Goal: Navigation & Orientation: Find specific page/section

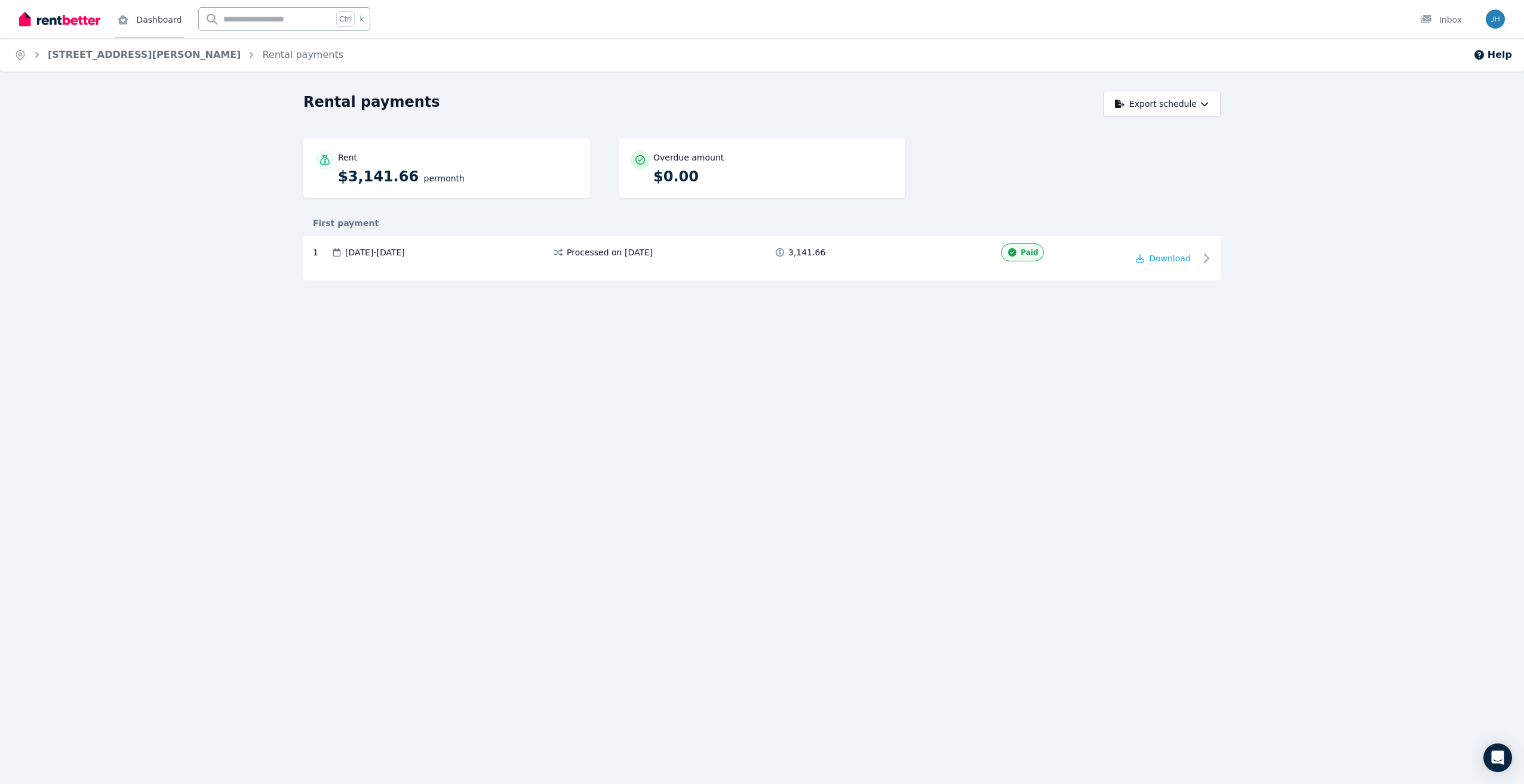
click at [151, 25] on link "Dashboard" at bounding box center [149, 19] width 69 height 38
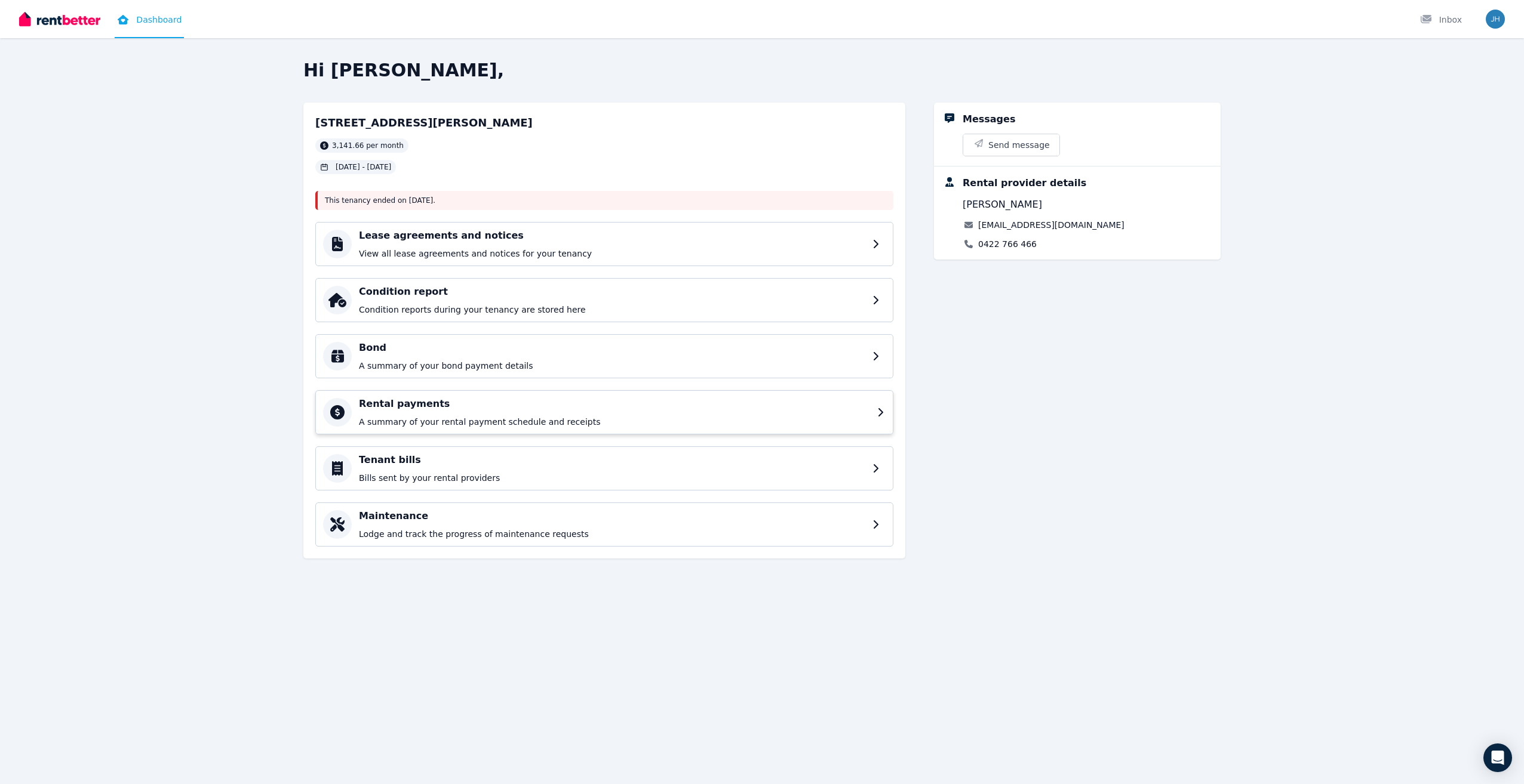
click at [480, 415] on div "Rental payments A summary of your rental payment schedule and receipts" at bounding box center [614, 413] width 511 height 31
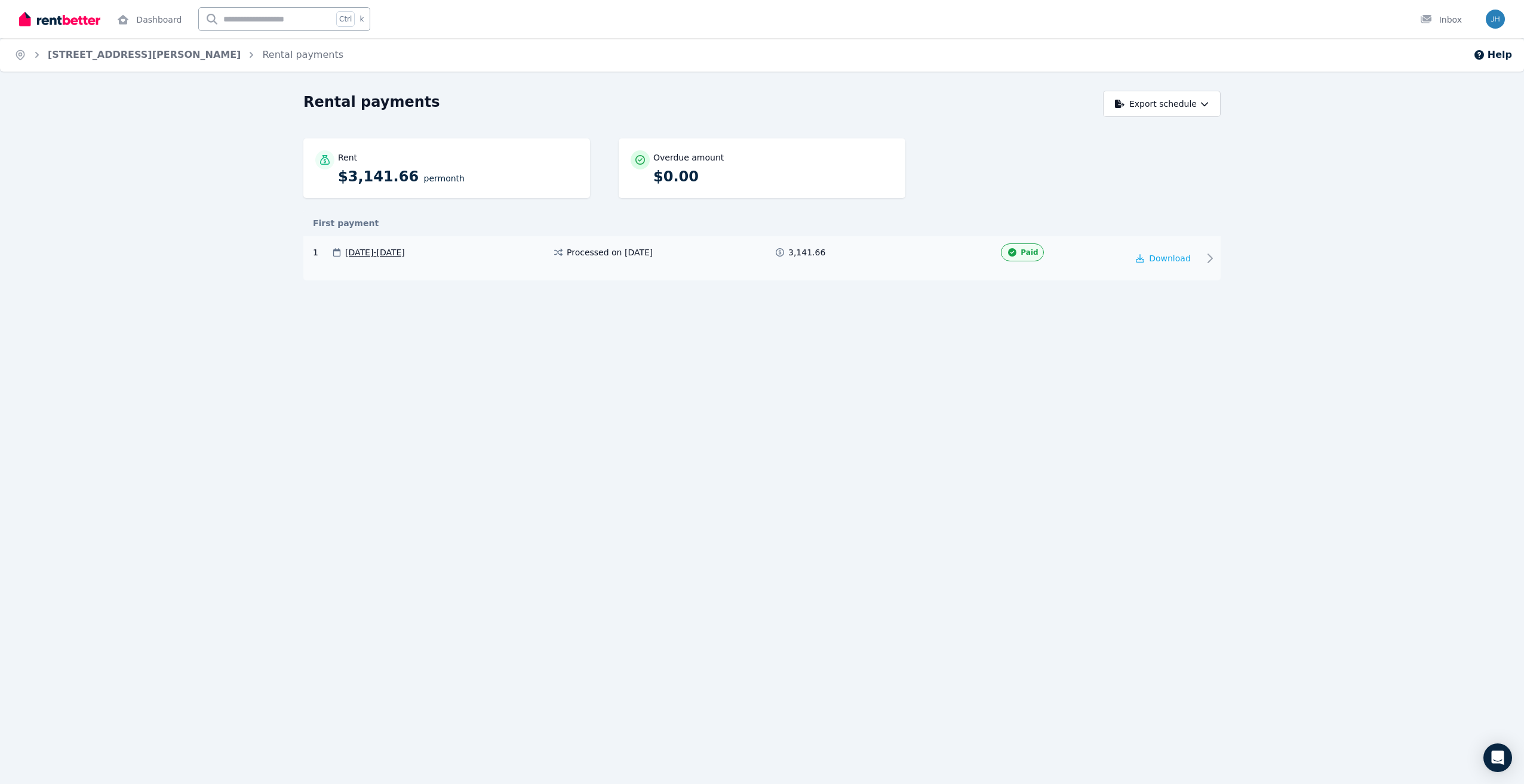
click at [402, 252] on span "[DATE] - [DATE]" at bounding box center [375, 252] width 60 height 12
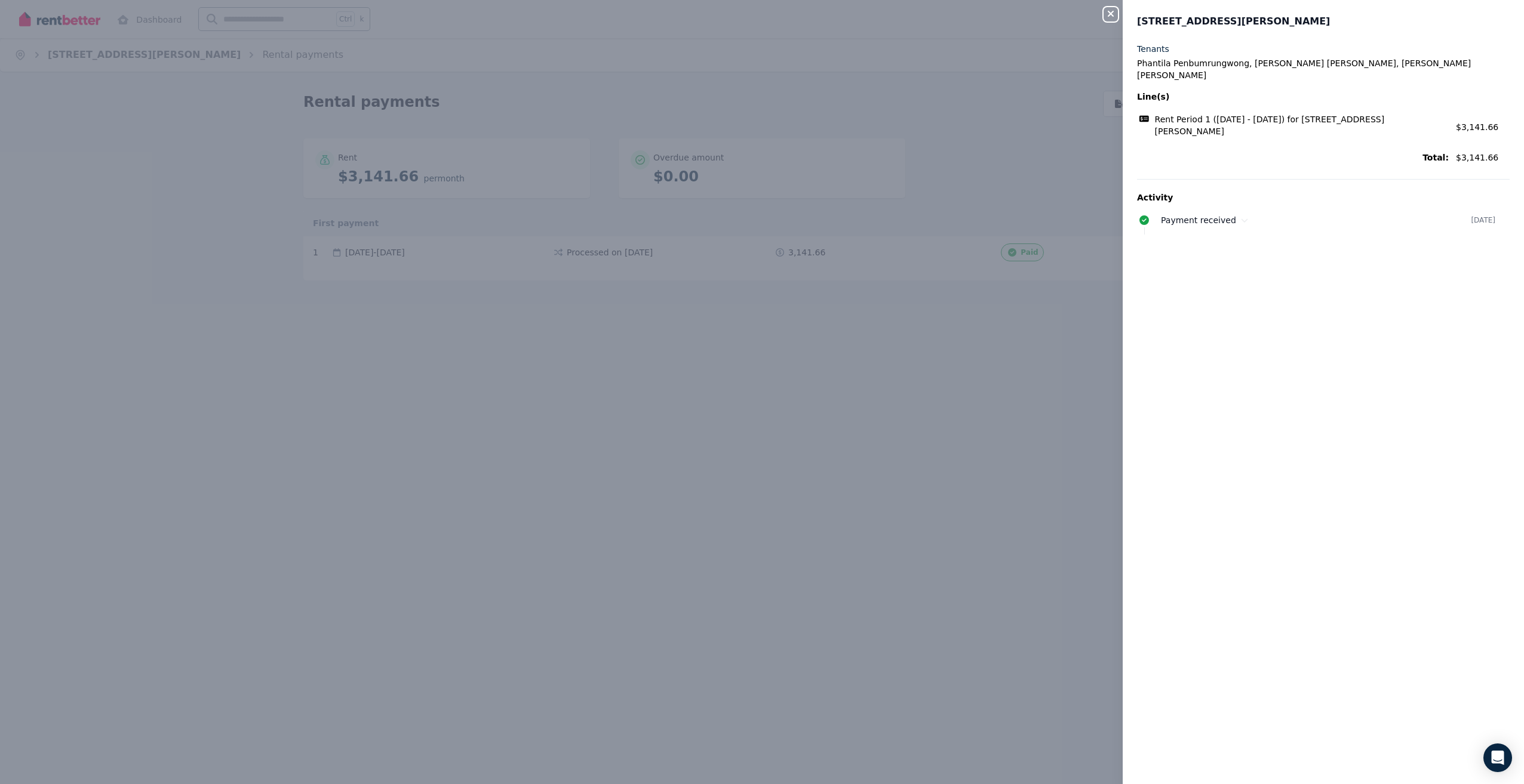
click at [775, 347] on div "Close panel [STREET_ADDRESS][PERSON_NAME], Footscray Tenants Phantila Penbumrun…" at bounding box center [762, 392] width 1524 height 784
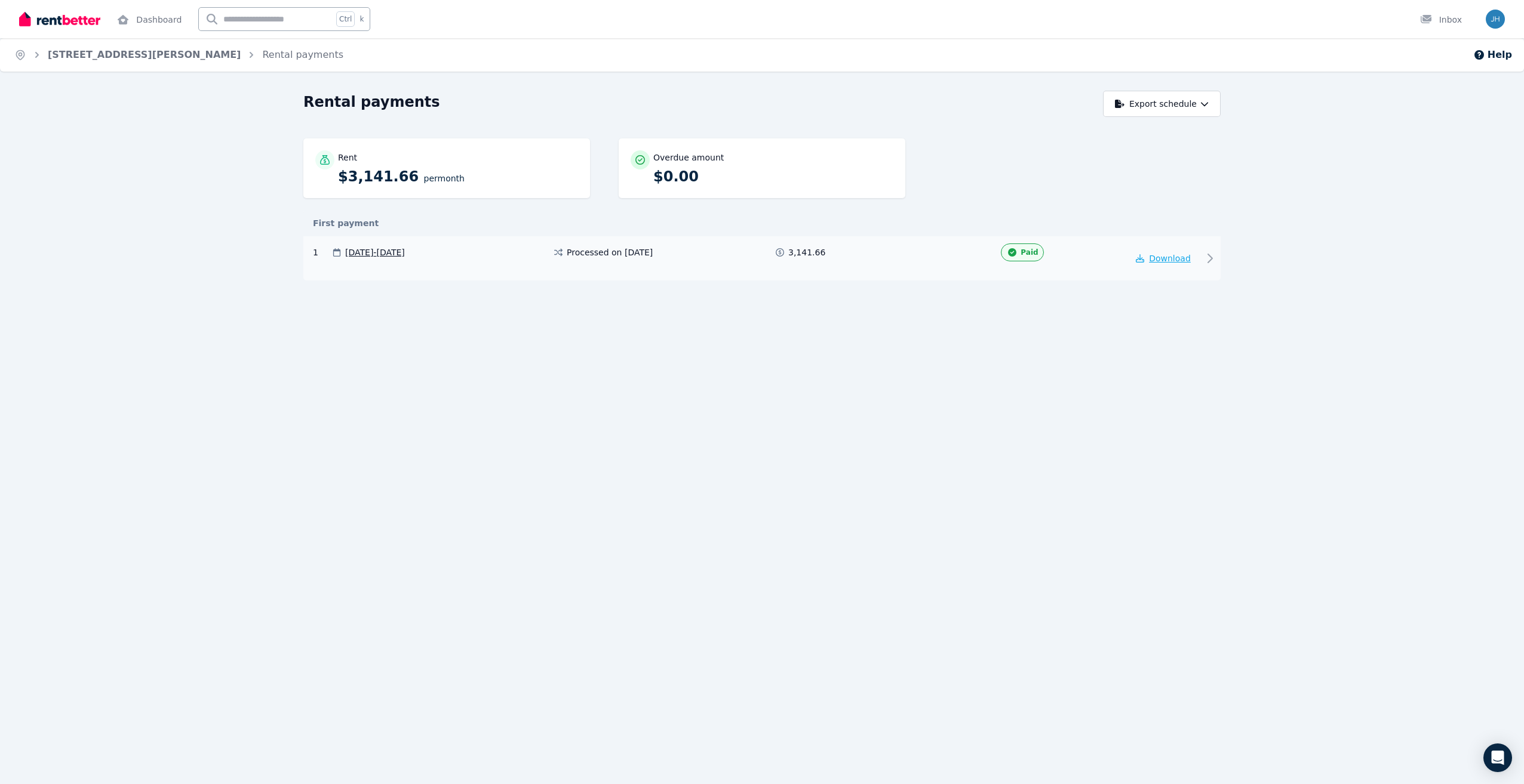
click at [1171, 261] on span "Download" at bounding box center [1170, 258] width 42 height 10
click at [1447, 14] on div "Inbox" at bounding box center [1441, 19] width 42 height 12
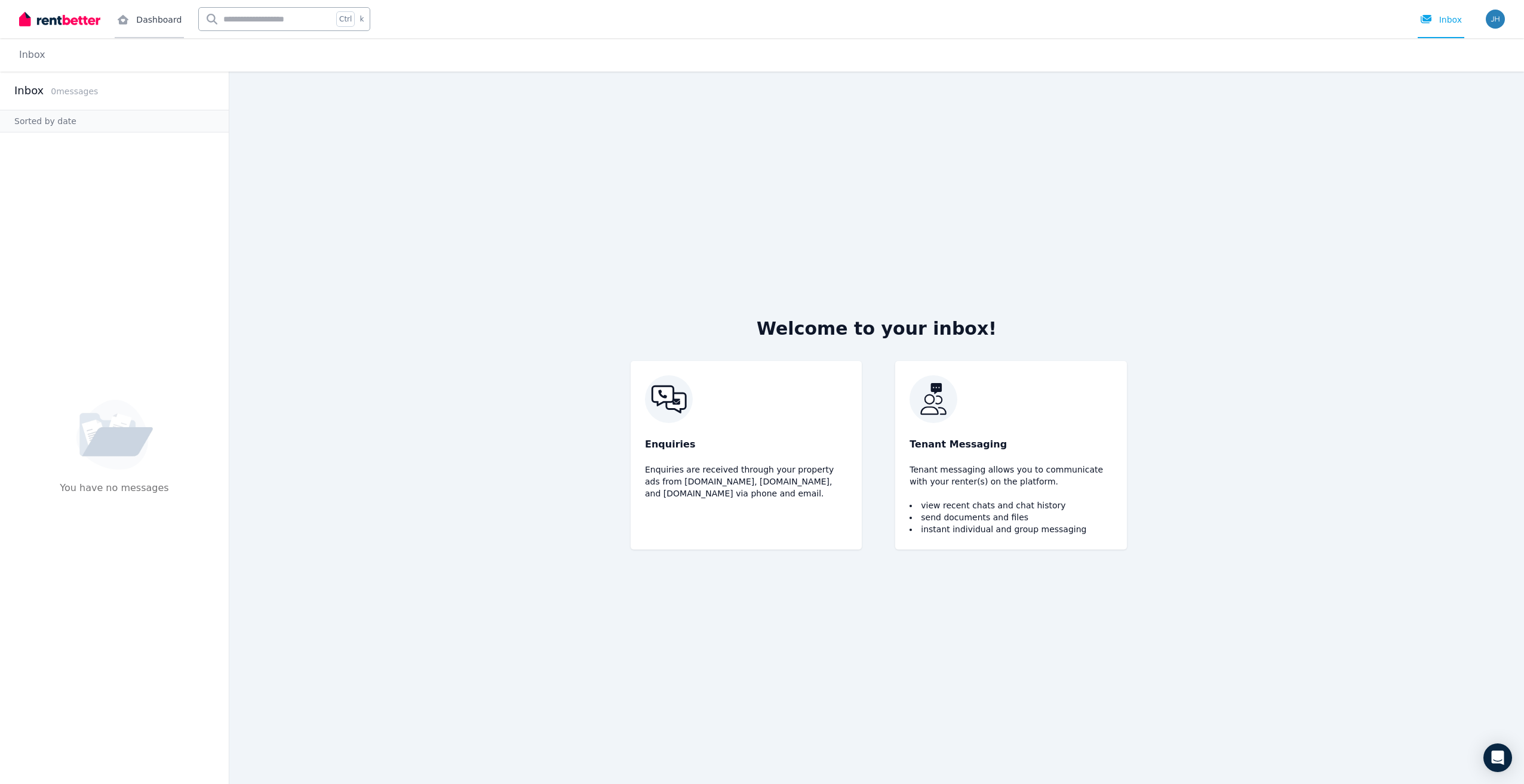
click at [147, 20] on link "Dashboard" at bounding box center [149, 19] width 69 height 38
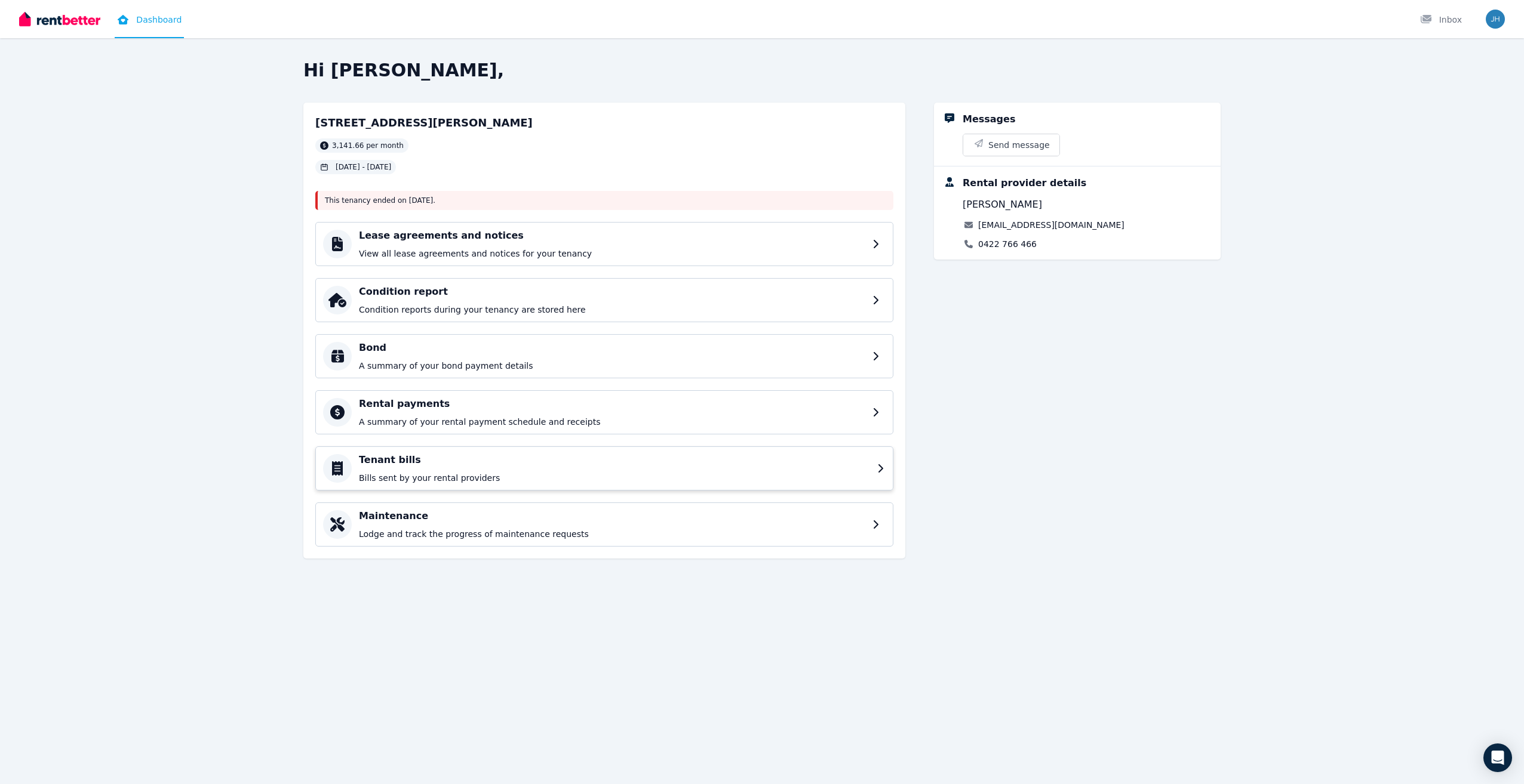
click at [434, 462] on h4 "Tenant bills" at bounding box center [614, 460] width 511 height 14
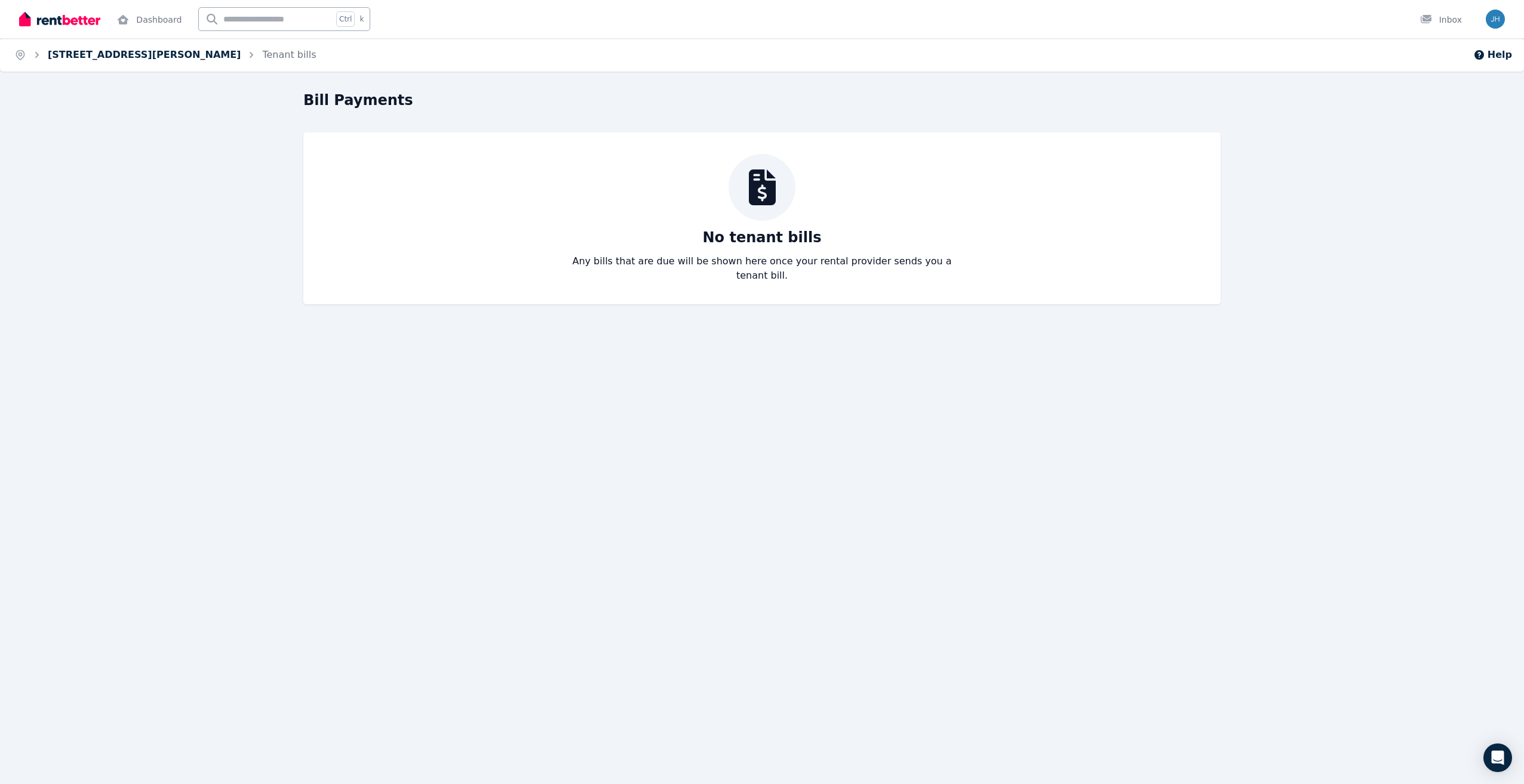
click at [114, 58] on link "[STREET_ADDRESS][PERSON_NAME]" at bounding box center [144, 55] width 193 height 11
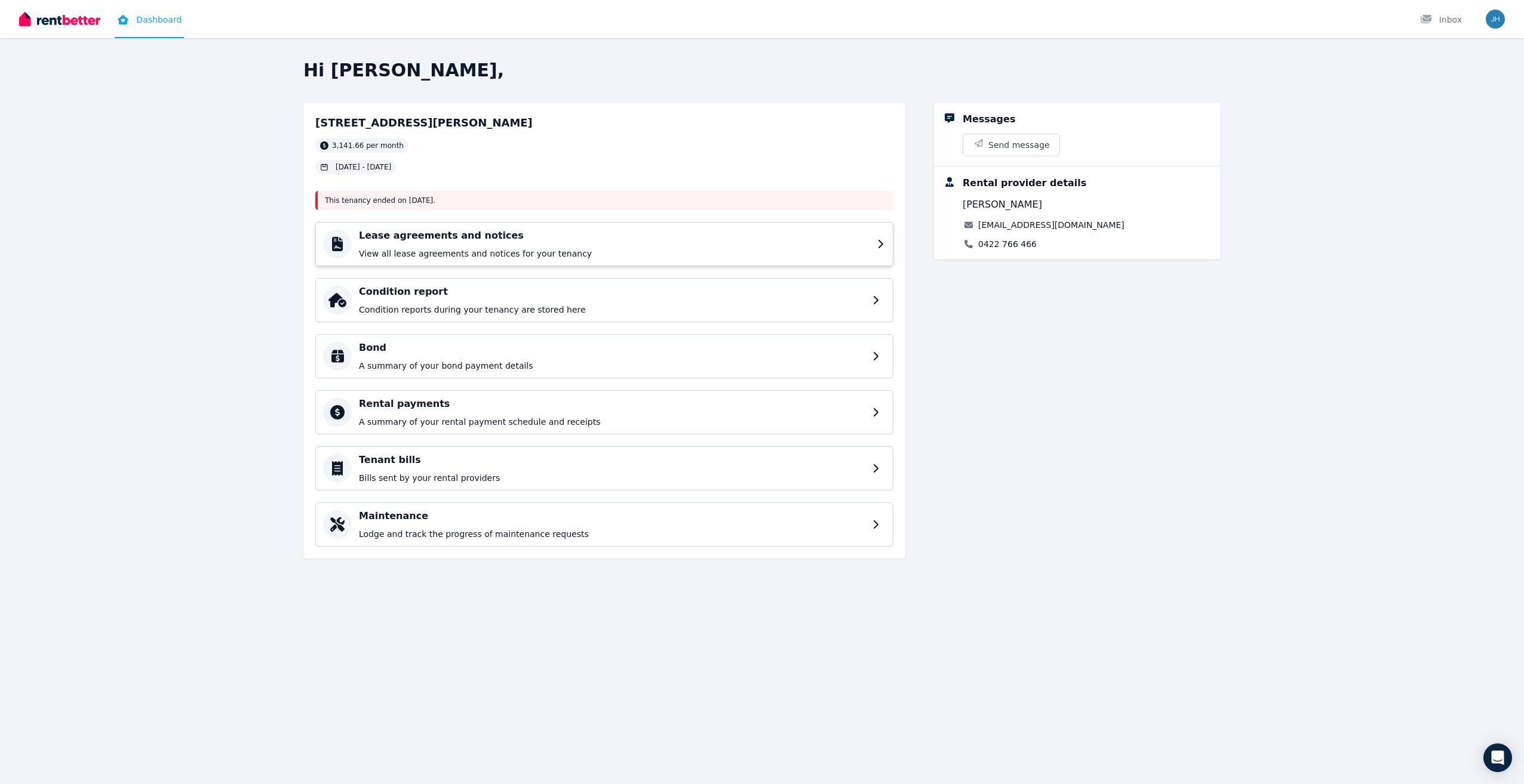
click at [486, 239] on h4 "Lease agreements and notices" at bounding box center [614, 235] width 511 height 14
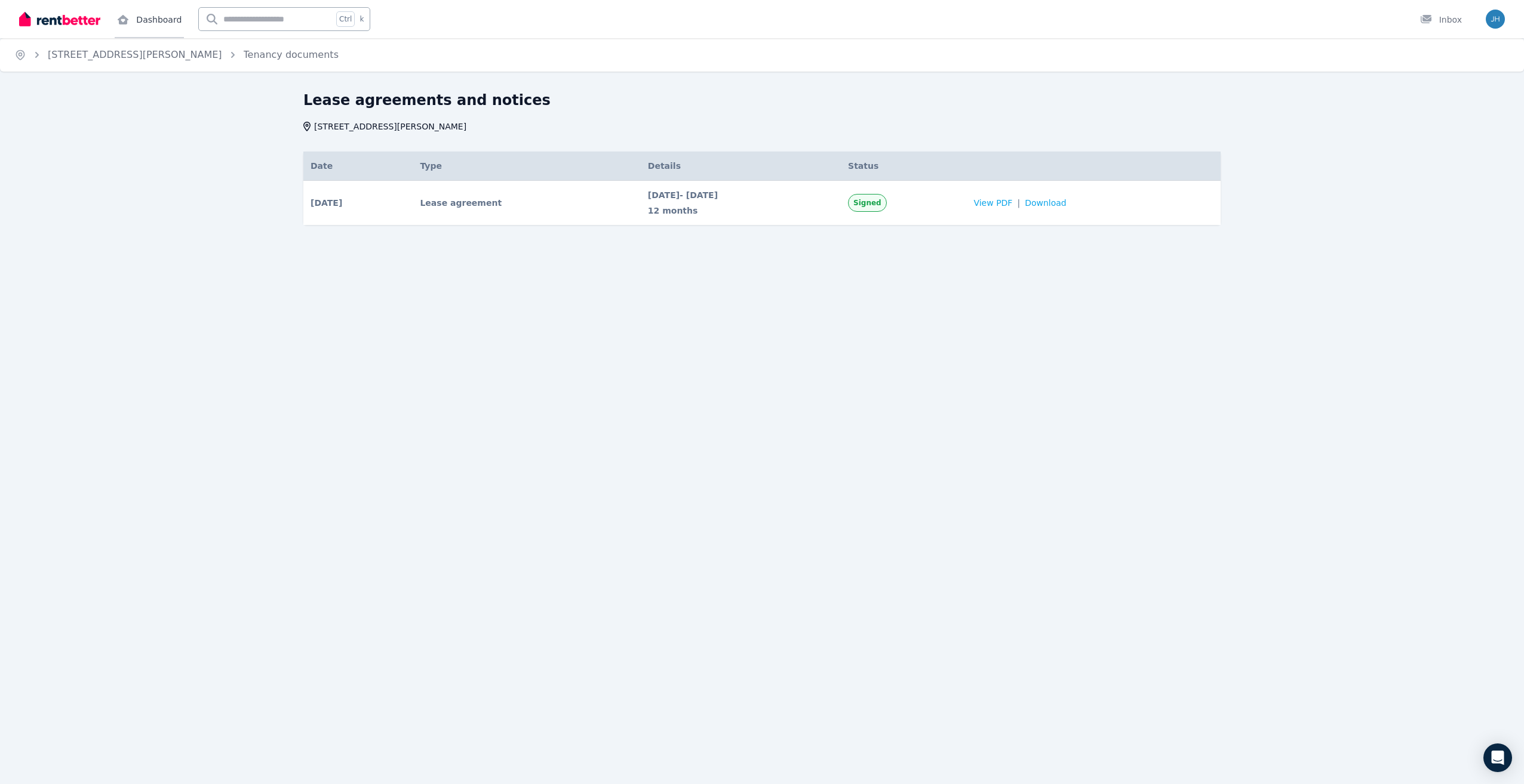
click at [162, 27] on link "Dashboard" at bounding box center [149, 19] width 69 height 38
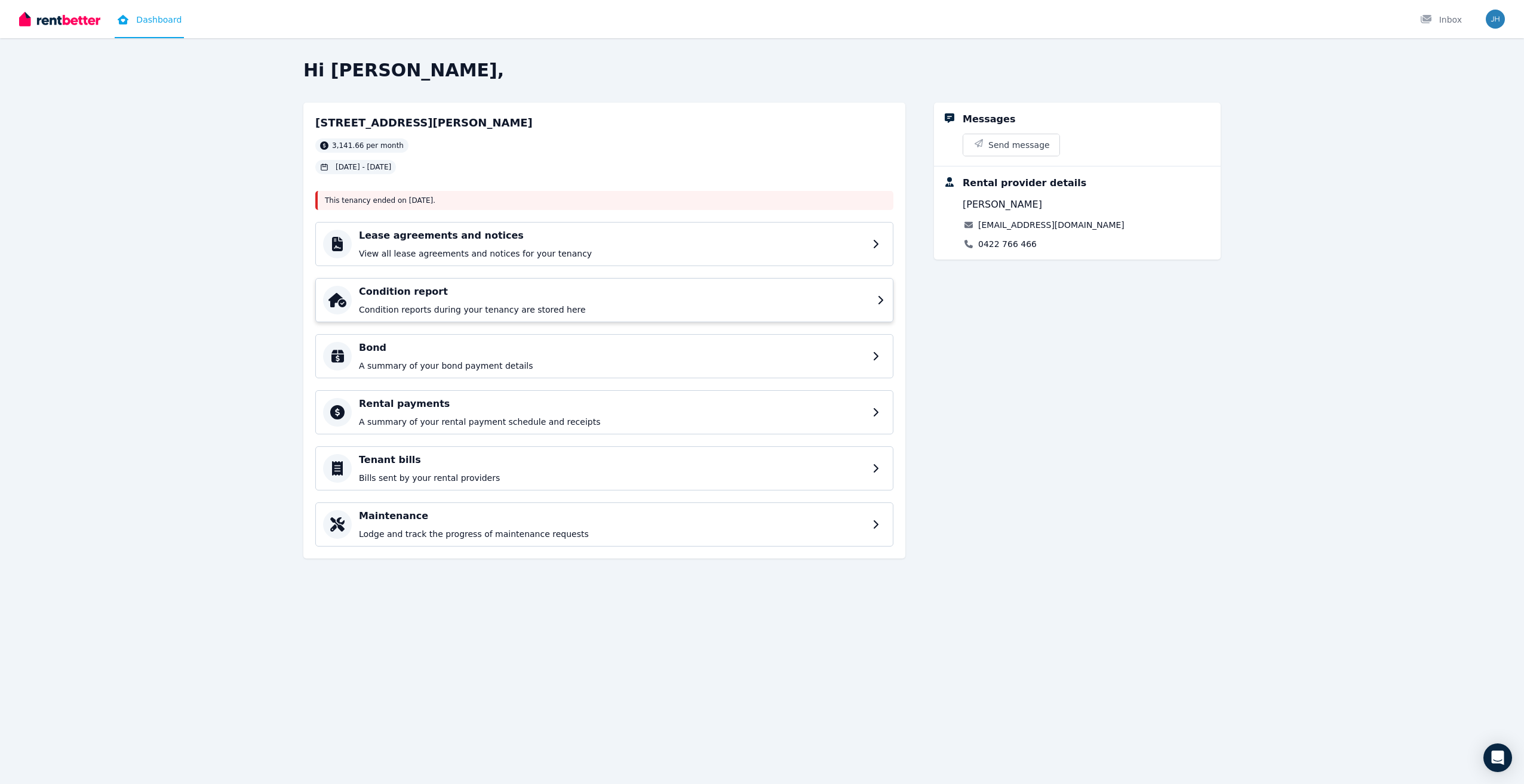
click at [452, 303] on div "Condition report Condition reports during your tenancy are stored here" at bounding box center [614, 300] width 511 height 31
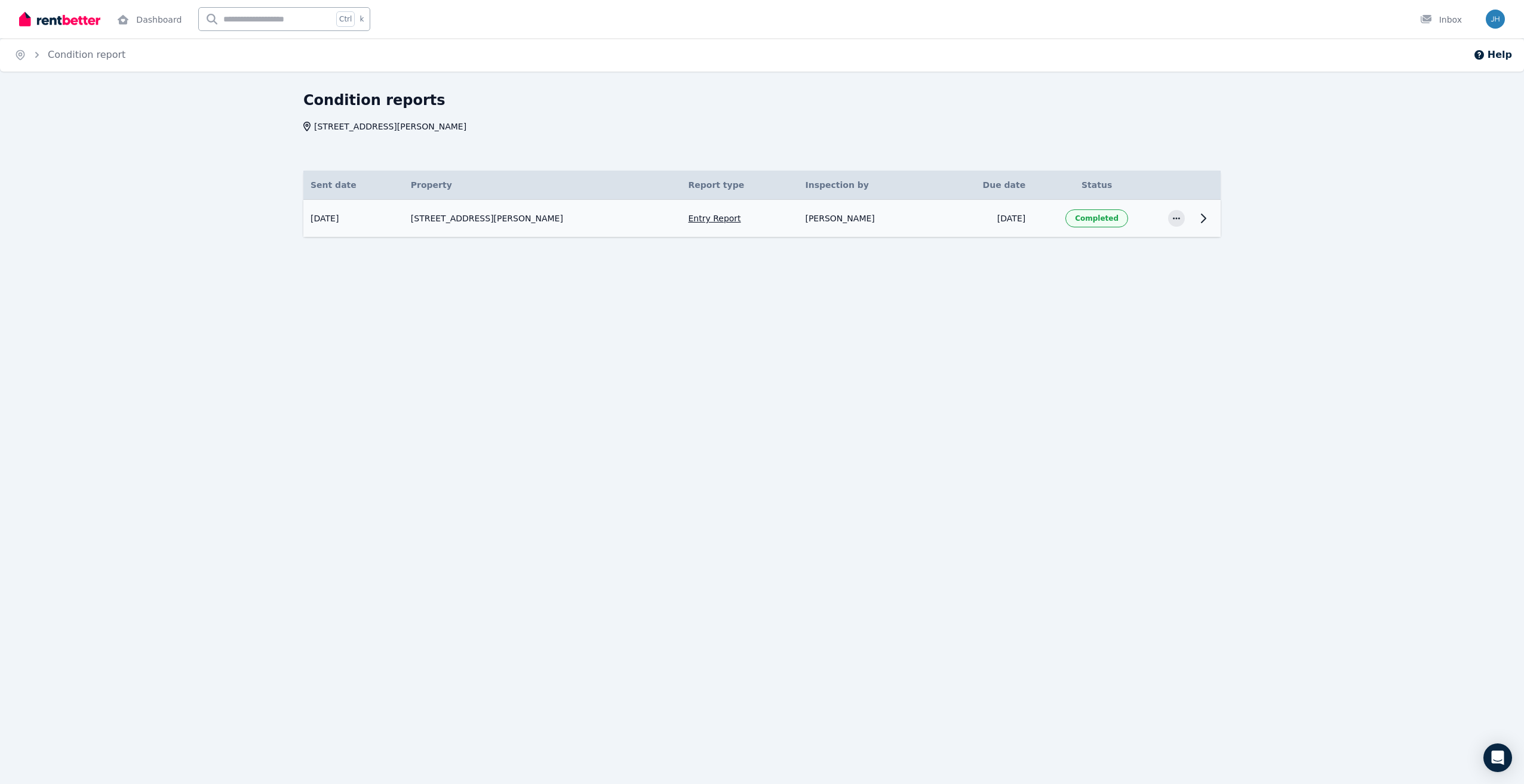
click at [1198, 212] on icon at bounding box center [1203, 218] width 14 height 14
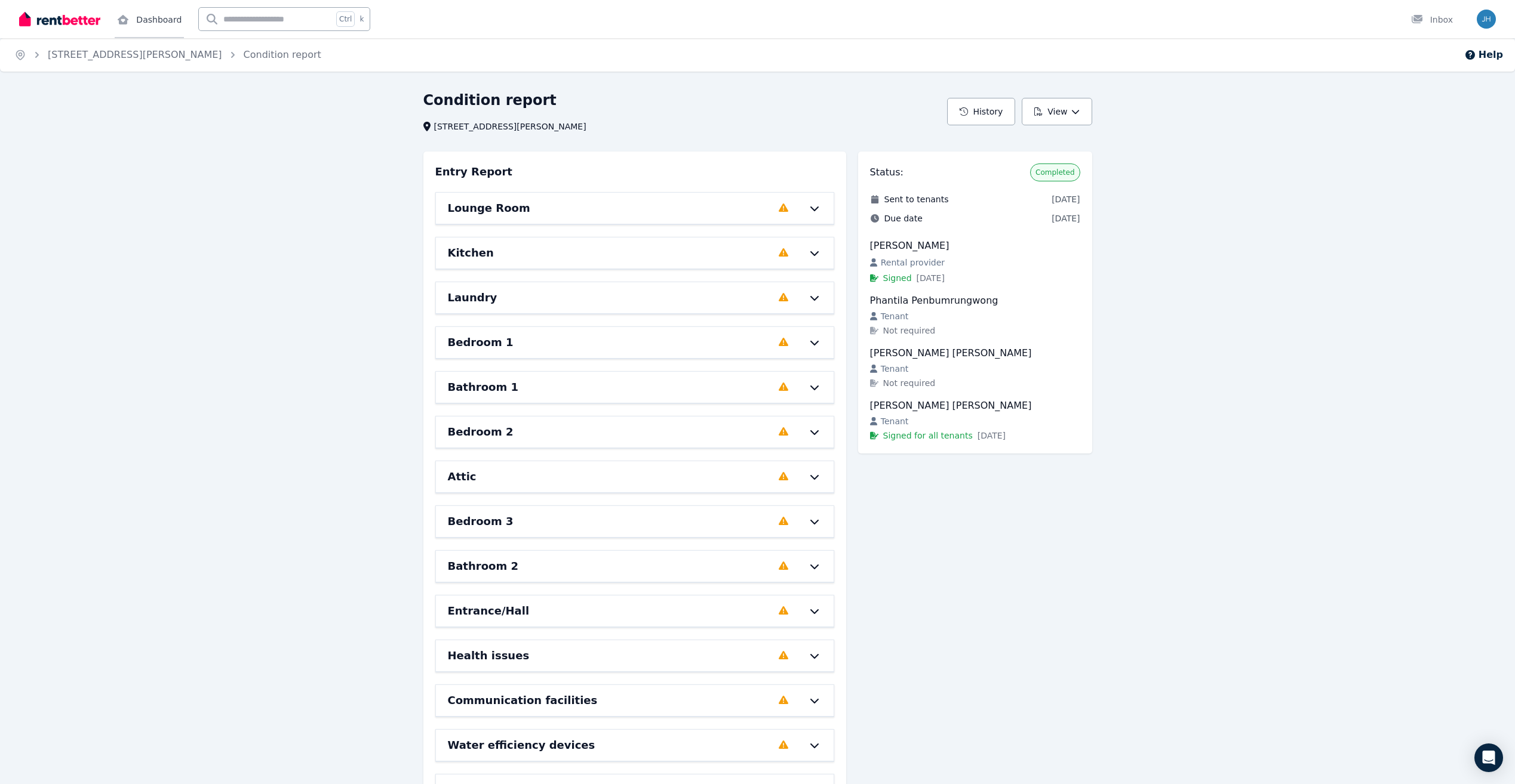
click at [171, 27] on link "Dashboard" at bounding box center [149, 19] width 69 height 38
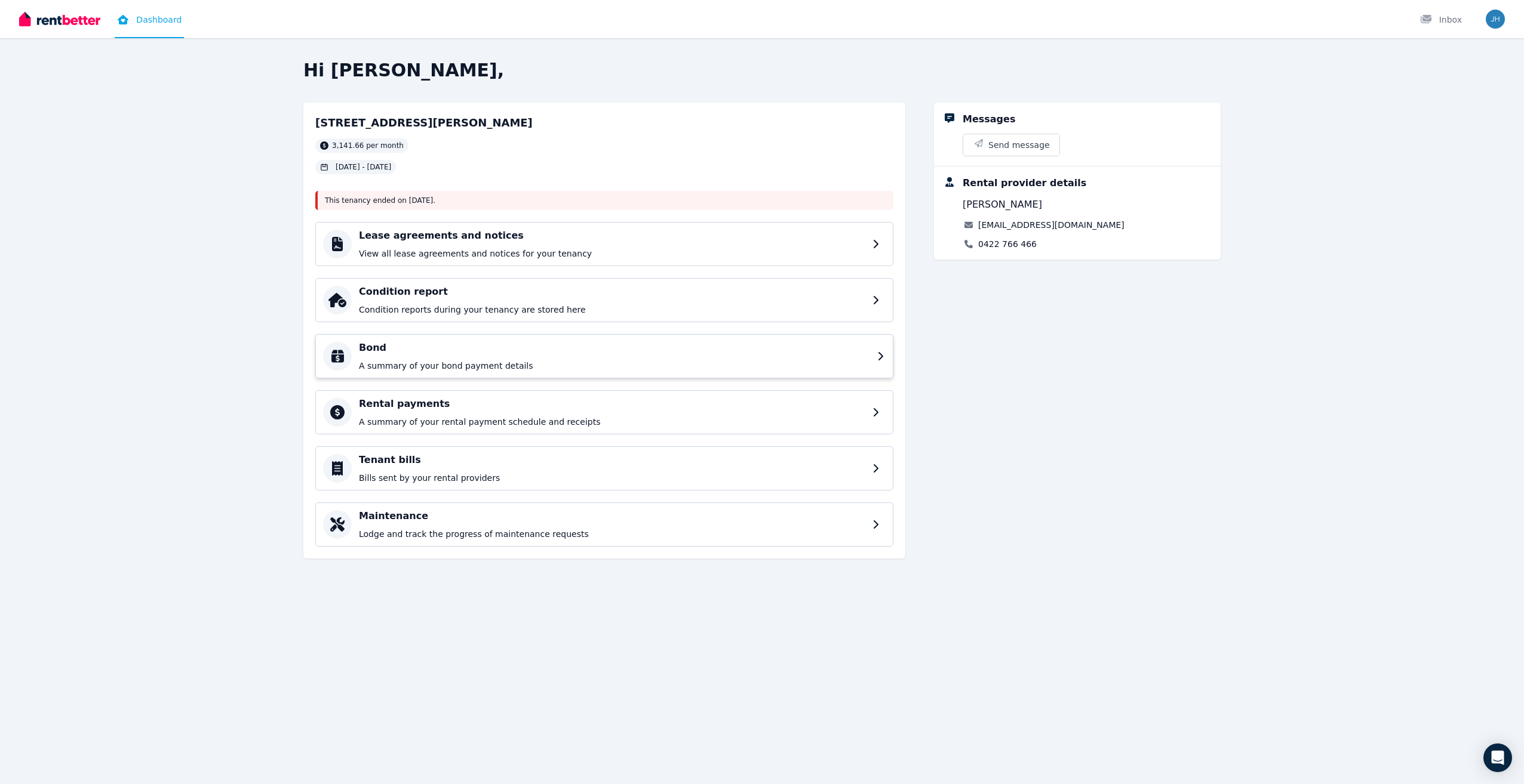
click at [580, 365] on p "A summary of your bond payment details" at bounding box center [614, 365] width 511 height 12
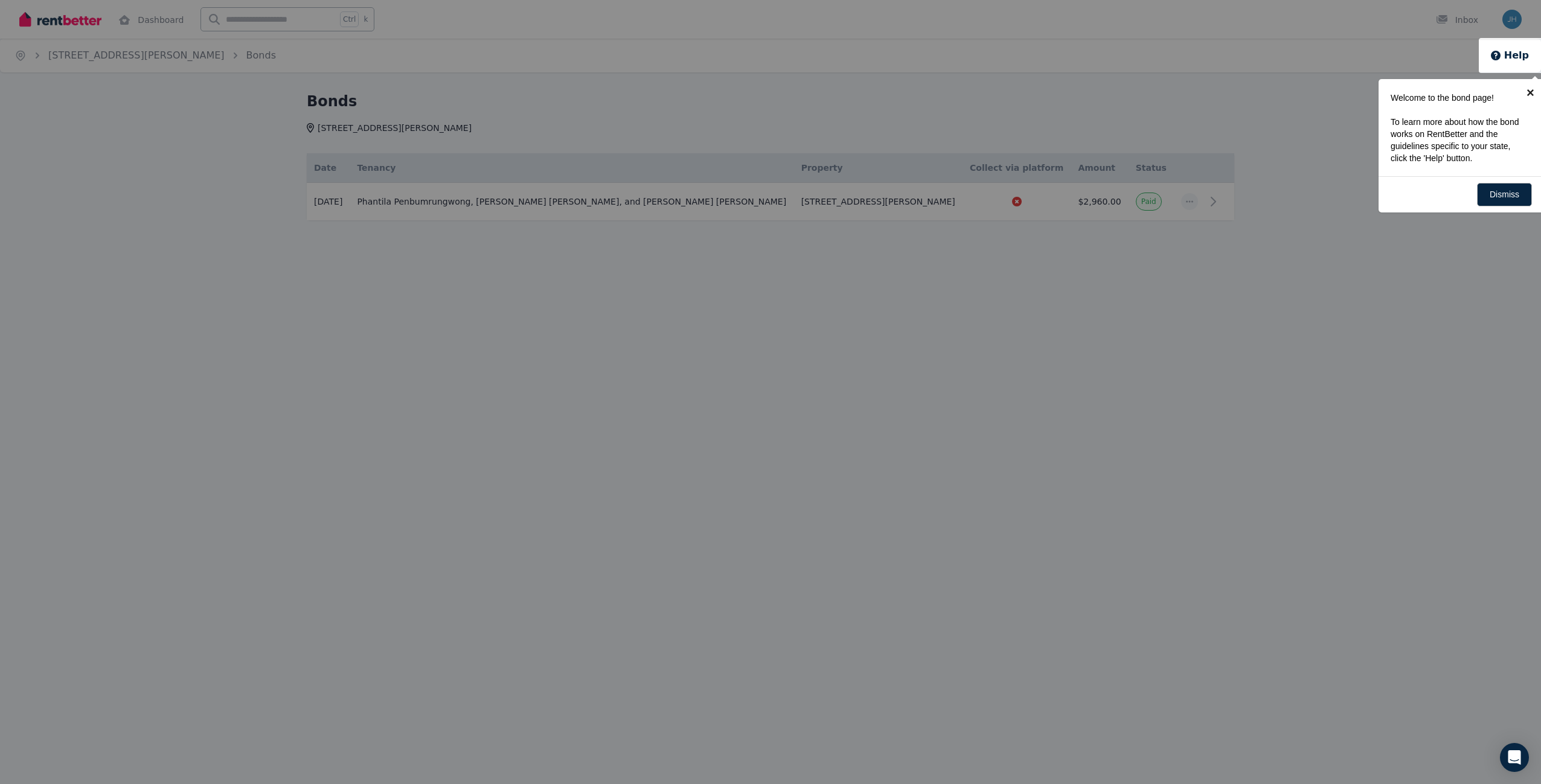
click at [1525, 89] on link "×" at bounding box center [1530, 92] width 27 height 27
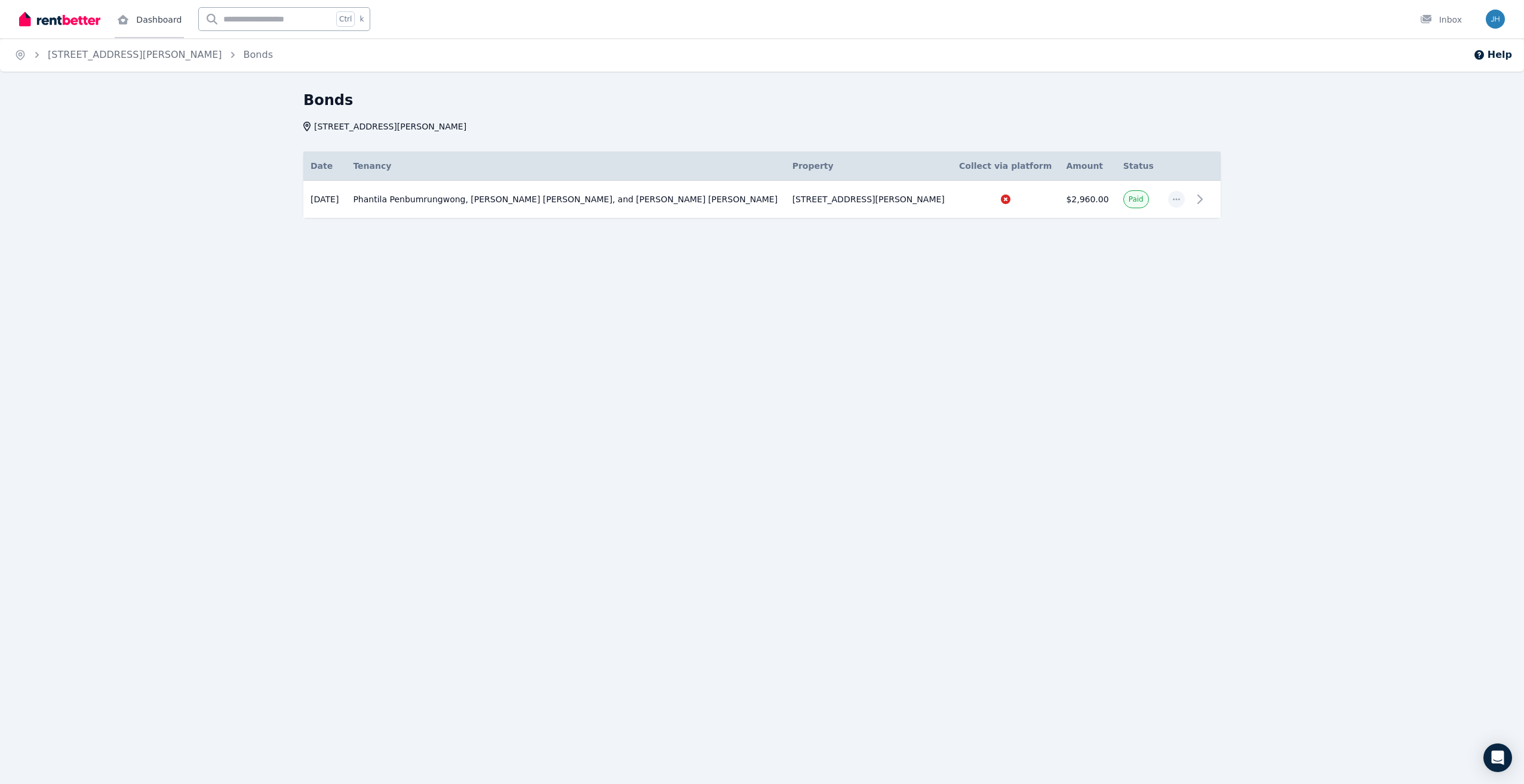
click at [157, 21] on link "Dashboard" at bounding box center [149, 19] width 69 height 38
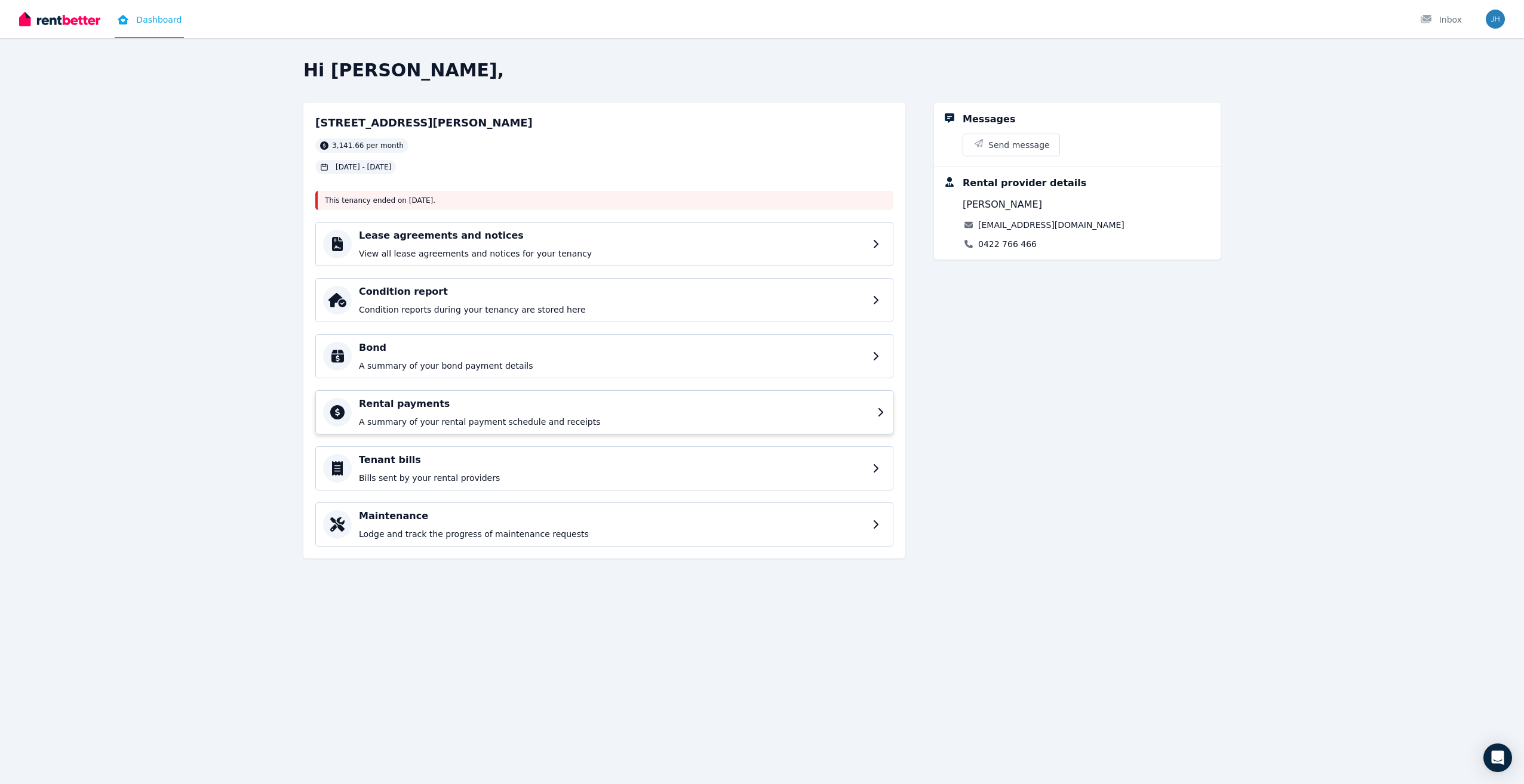
click at [552, 412] on div "Rental payments A summary of your rental payment schedule and receipts" at bounding box center [614, 413] width 511 height 31
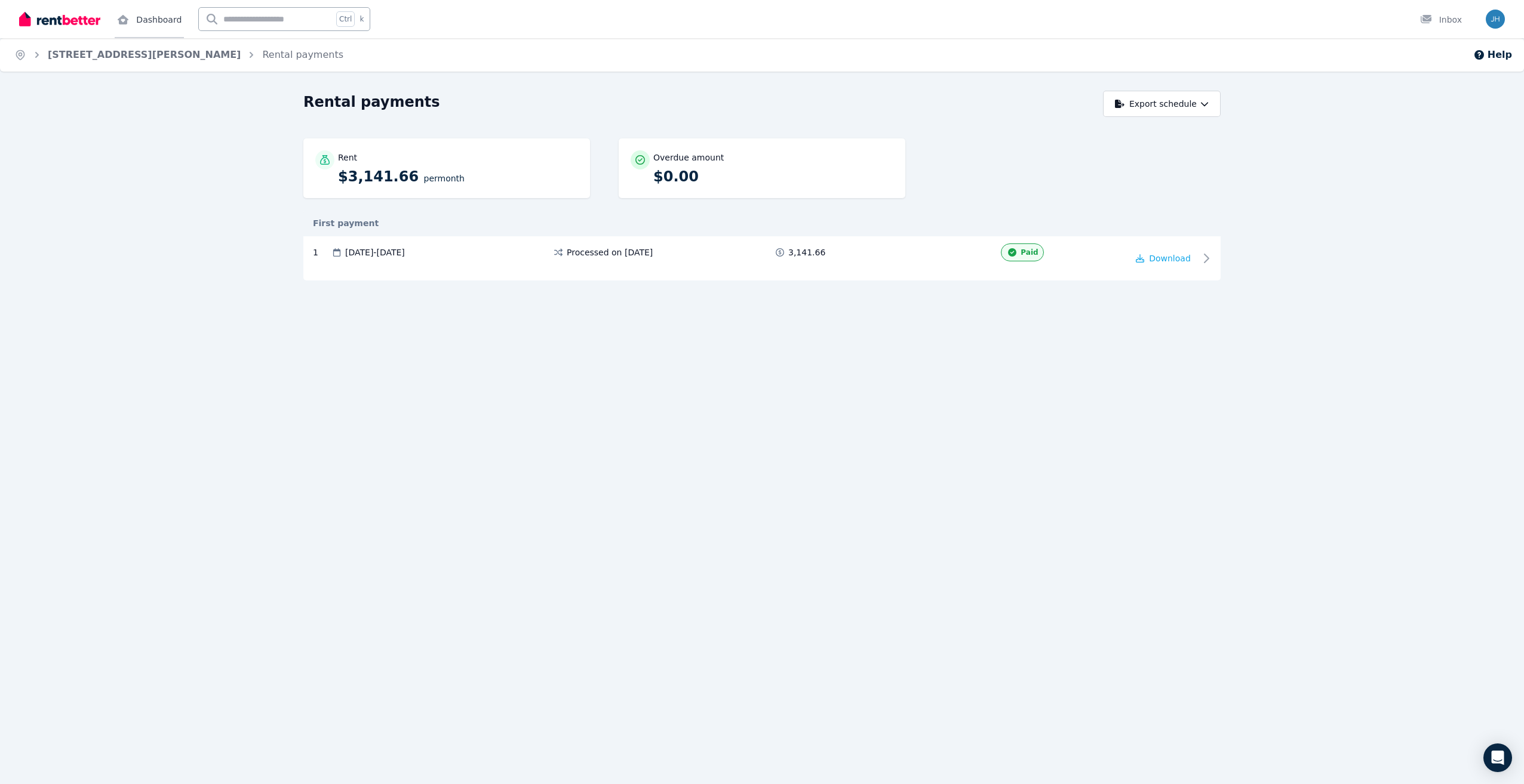
click at [136, 21] on link "Dashboard" at bounding box center [149, 19] width 69 height 38
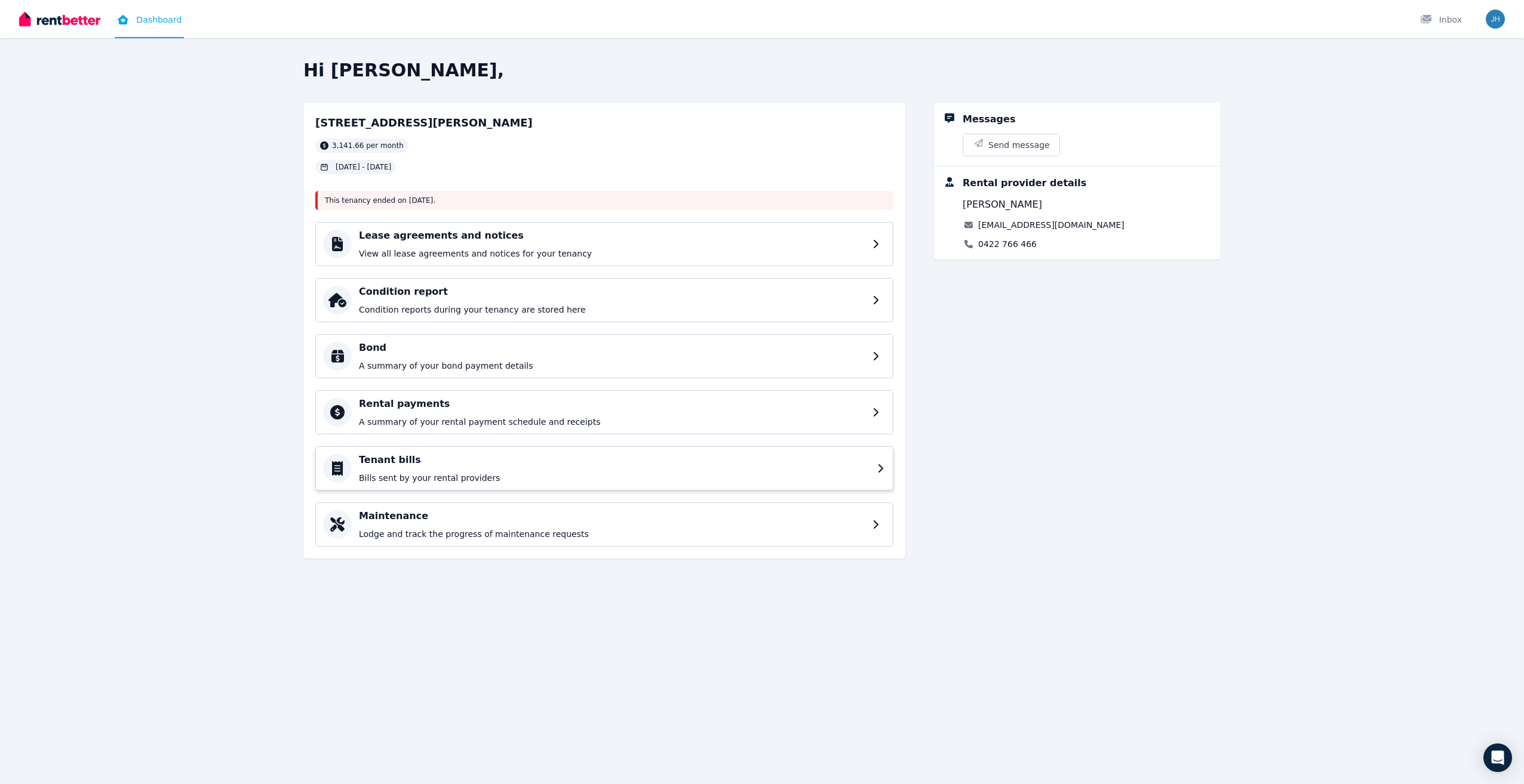
click at [521, 459] on h4 "Tenant bills" at bounding box center [614, 460] width 511 height 14
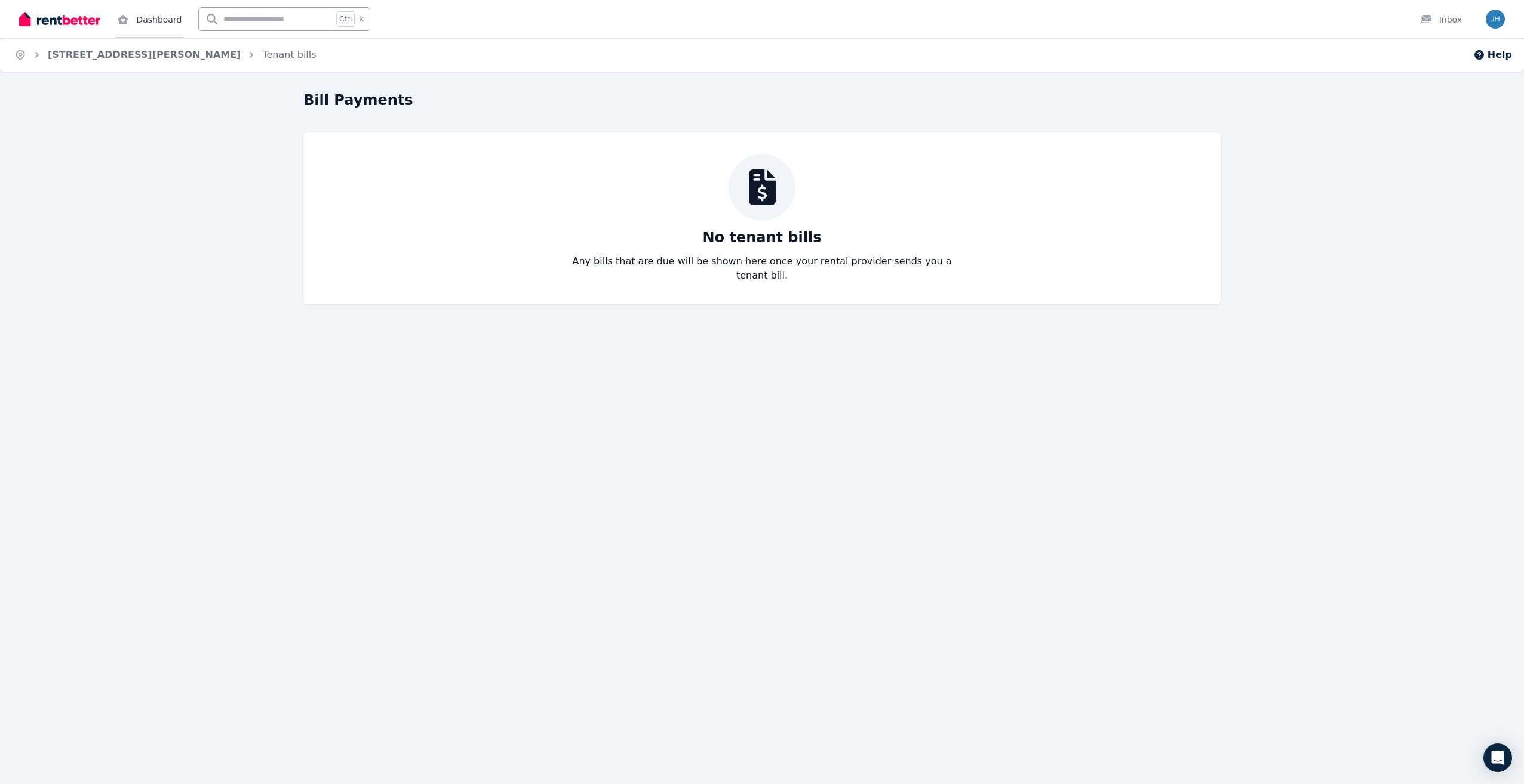
click at [155, 18] on link "Dashboard" at bounding box center [149, 19] width 69 height 38
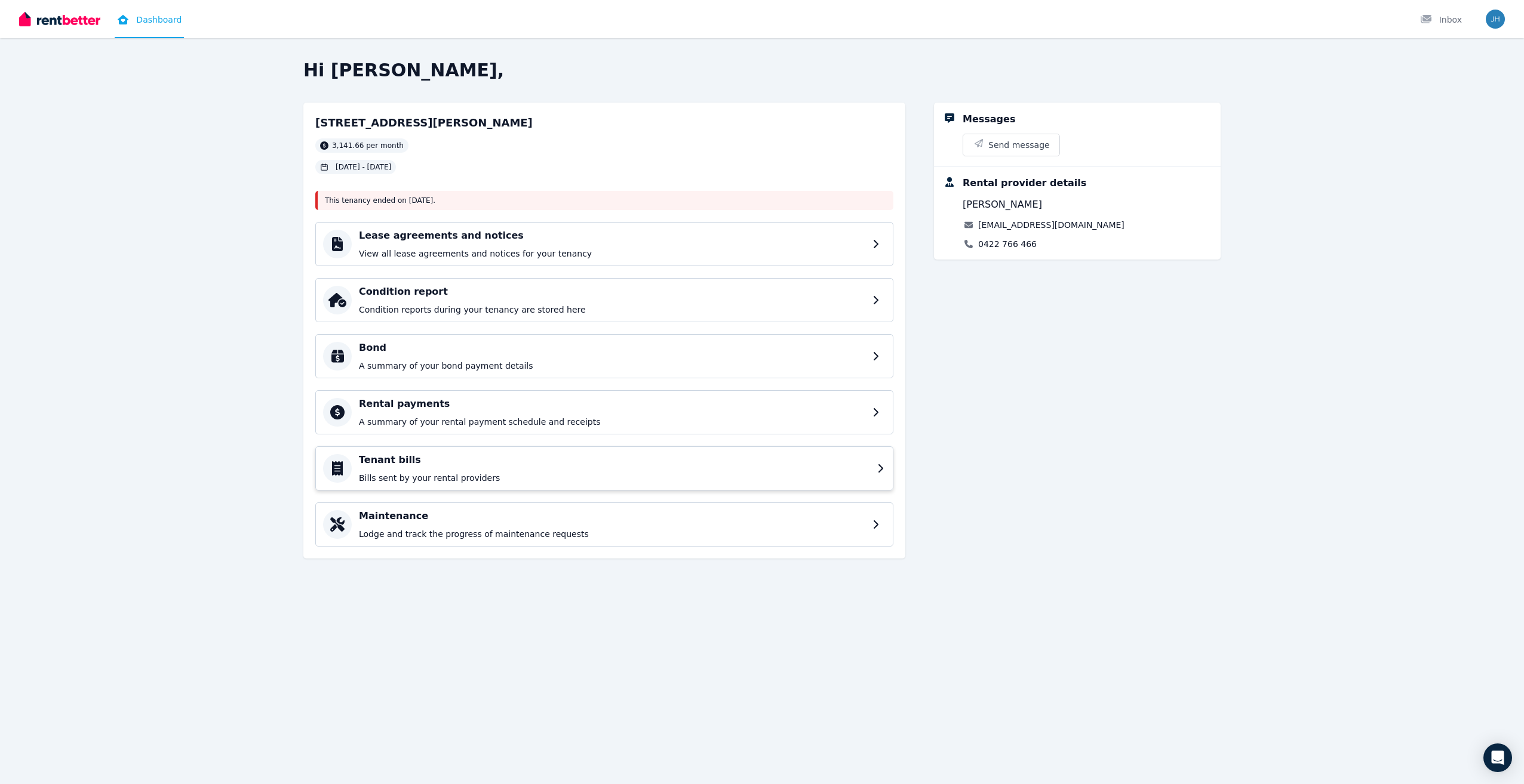
click at [518, 470] on div "Tenant bills Bills sent by your rental providers" at bounding box center [614, 468] width 511 height 31
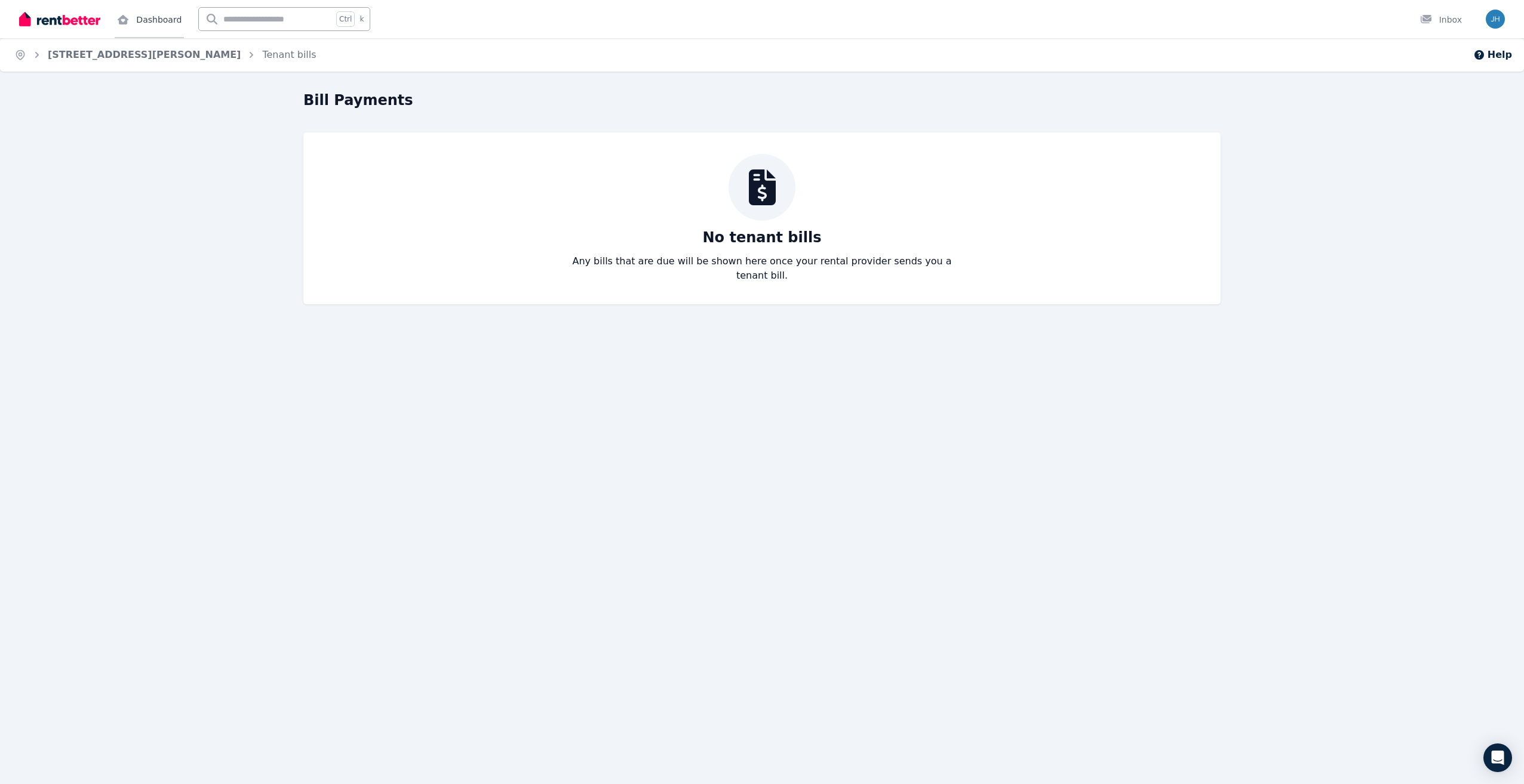
click at [158, 18] on link "Dashboard" at bounding box center [149, 19] width 69 height 38
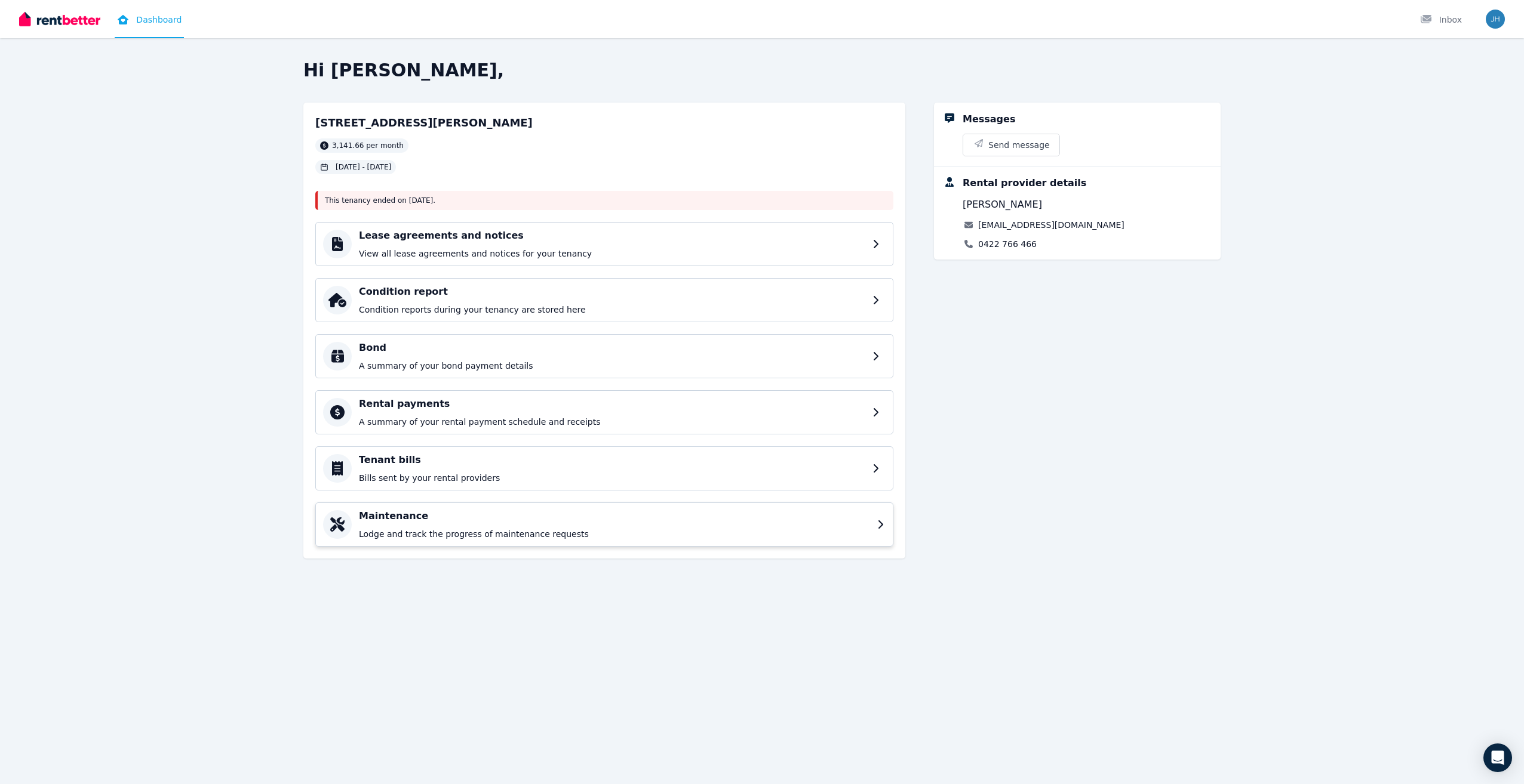
click at [537, 460] on h4 "Tenant bills" at bounding box center [612, 460] width 506 height 14
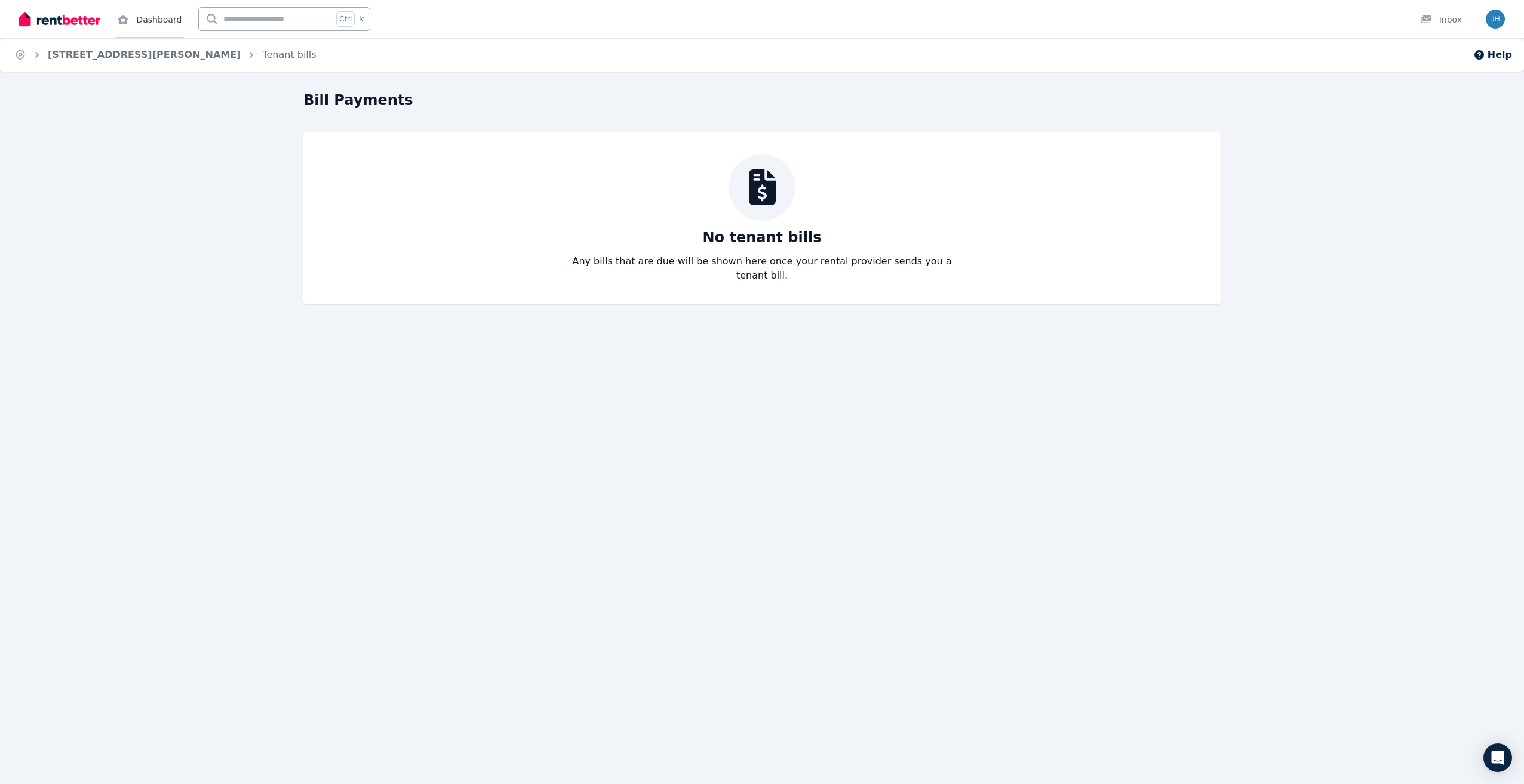
click at [137, 21] on link "Dashboard" at bounding box center [149, 19] width 69 height 38
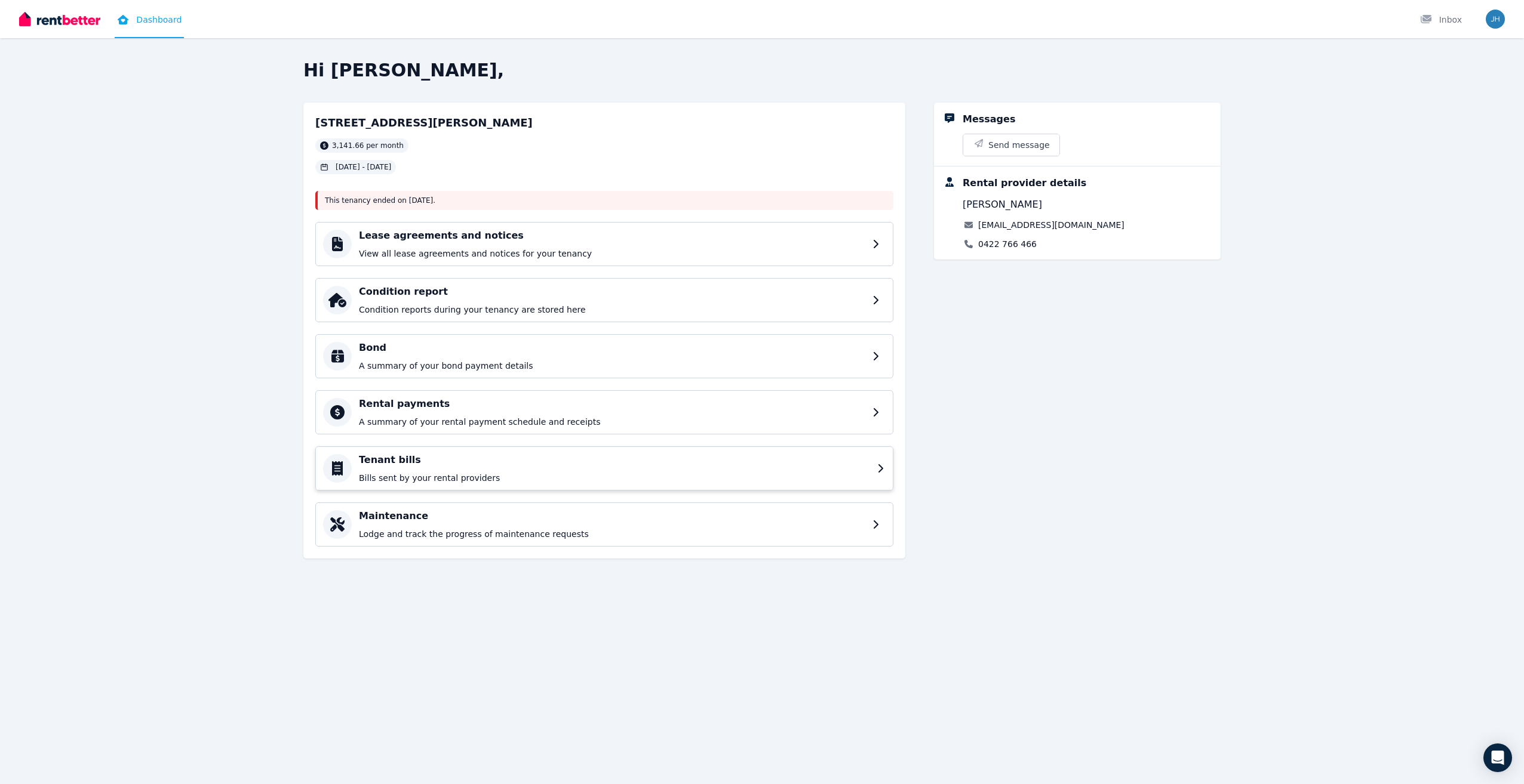
click at [612, 464] on h4 "Tenant bills" at bounding box center [614, 460] width 511 height 14
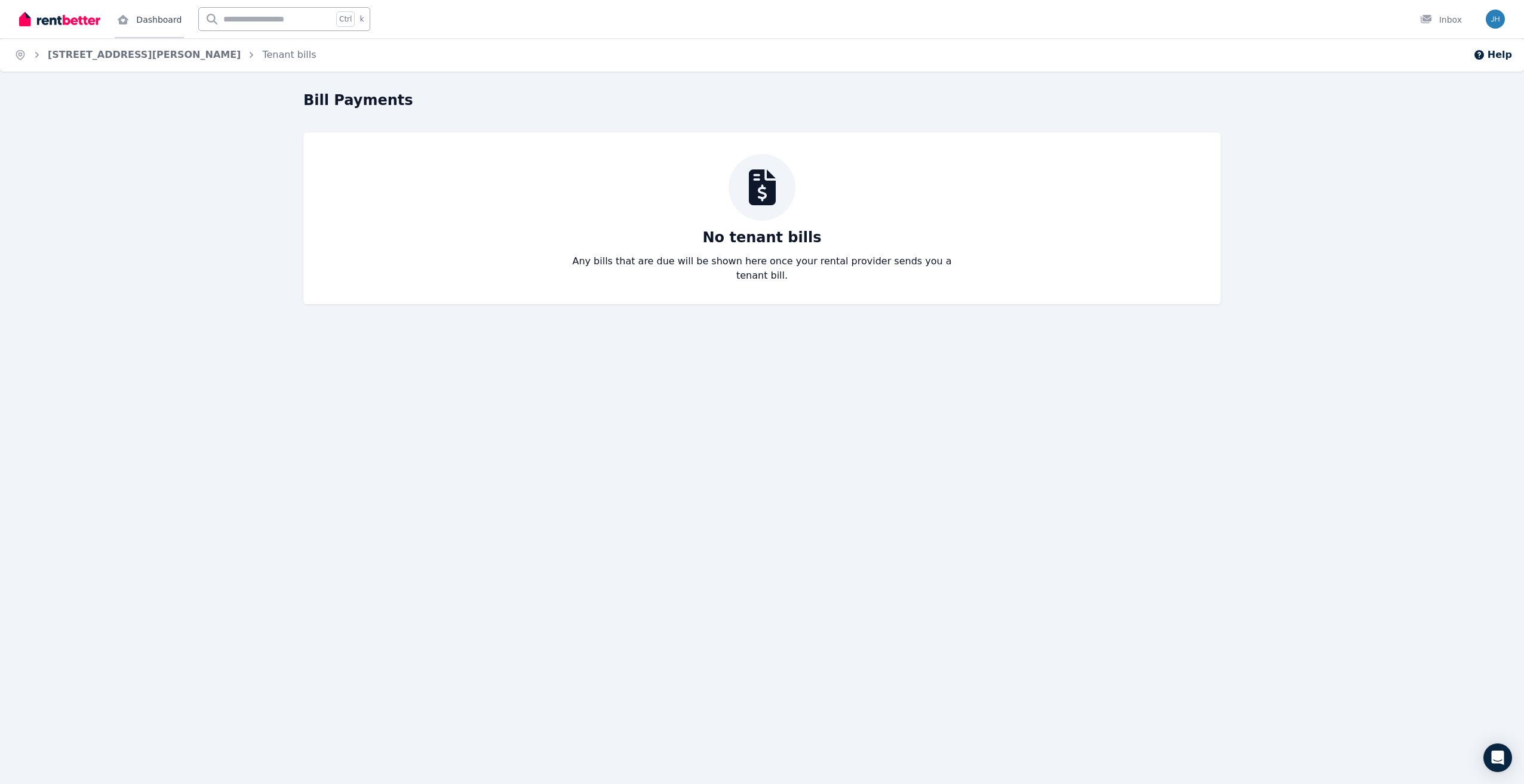
click at [151, 14] on link "Dashboard" at bounding box center [149, 19] width 69 height 38
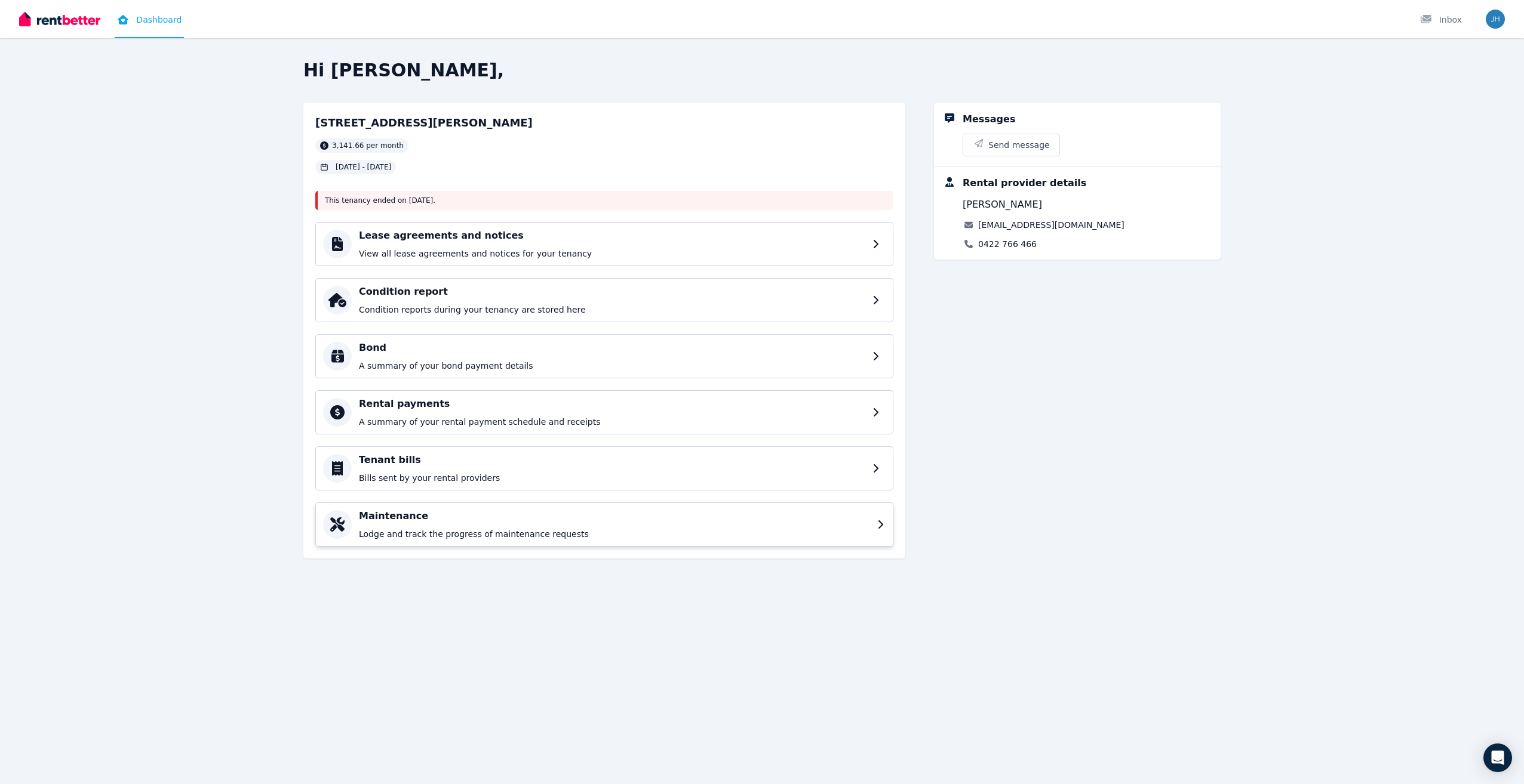
click at [643, 526] on div "Maintenance Lodge and track the progress of maintenance requests" at bounding box center [614, 524] width 511 height 31
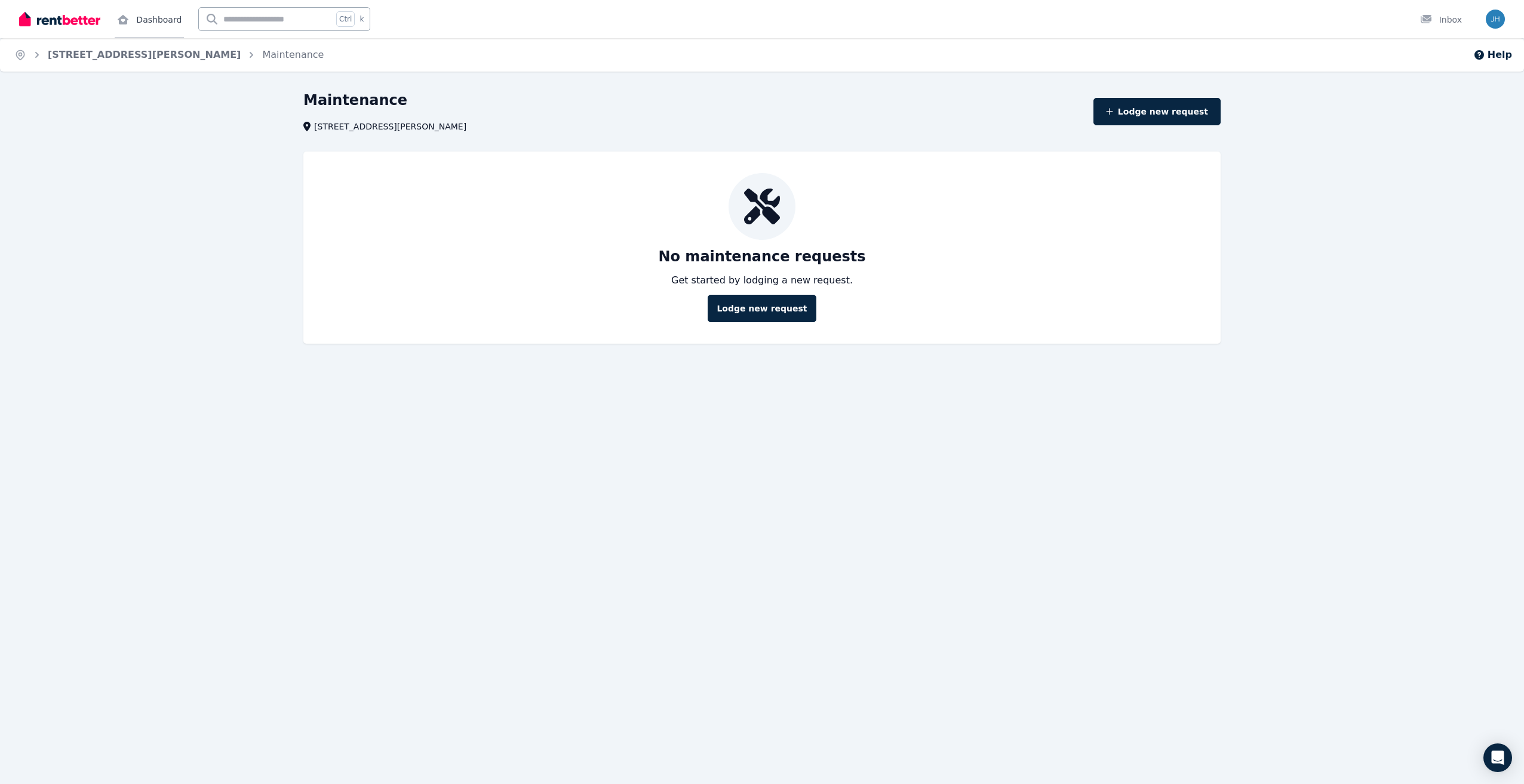
click at [147, 21] on link "Dashboard" at bounding box center [149, 19] width 69 height 38
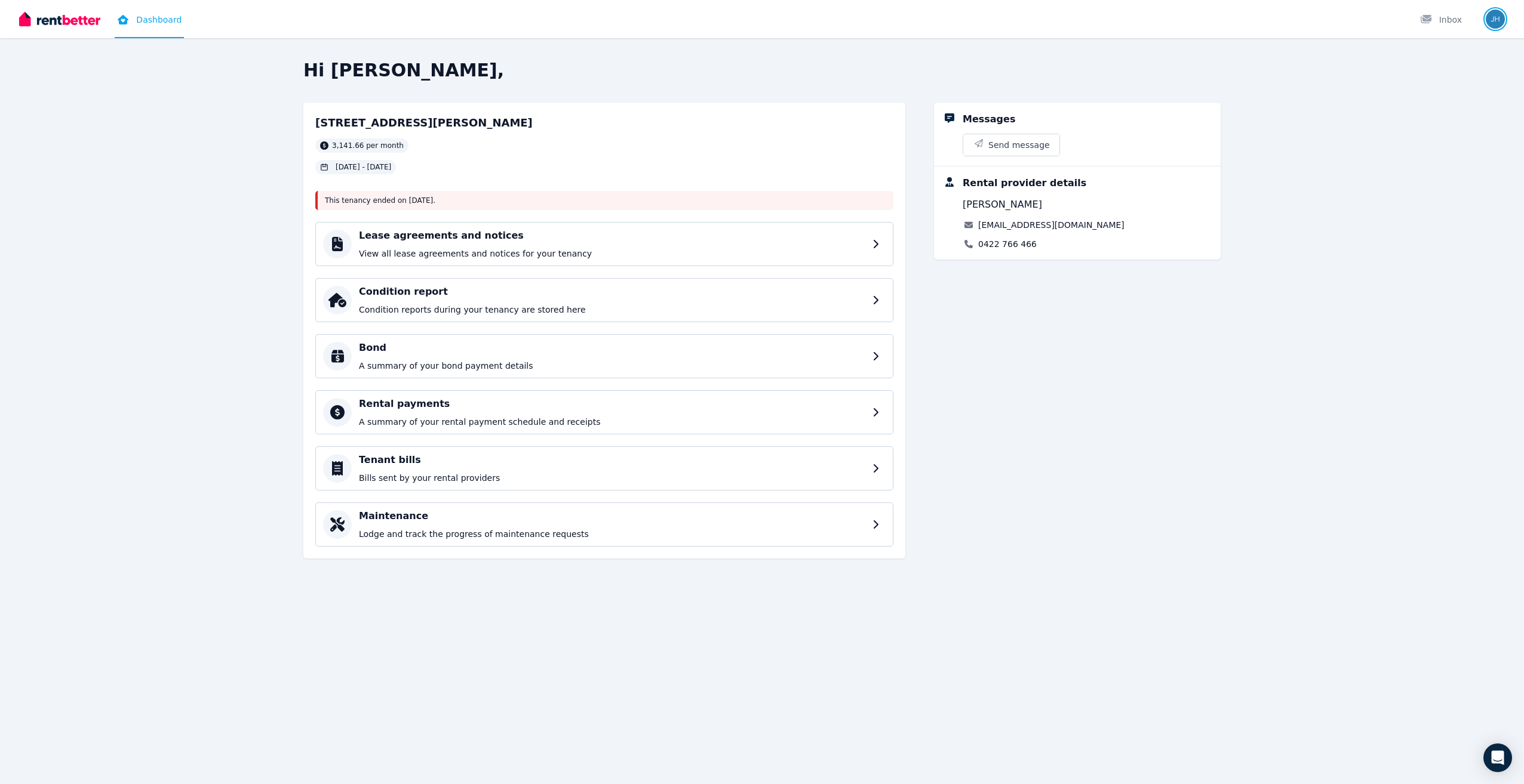
click at [1490, 22] on img "button" at bounding box center [1495, 19] width 19 height 19
click at [1434, 167] on span "Logout" at bounding box center [1447, 169] width 115 height 21
